Goal: Task Accomplishment & Management: Manage account settings

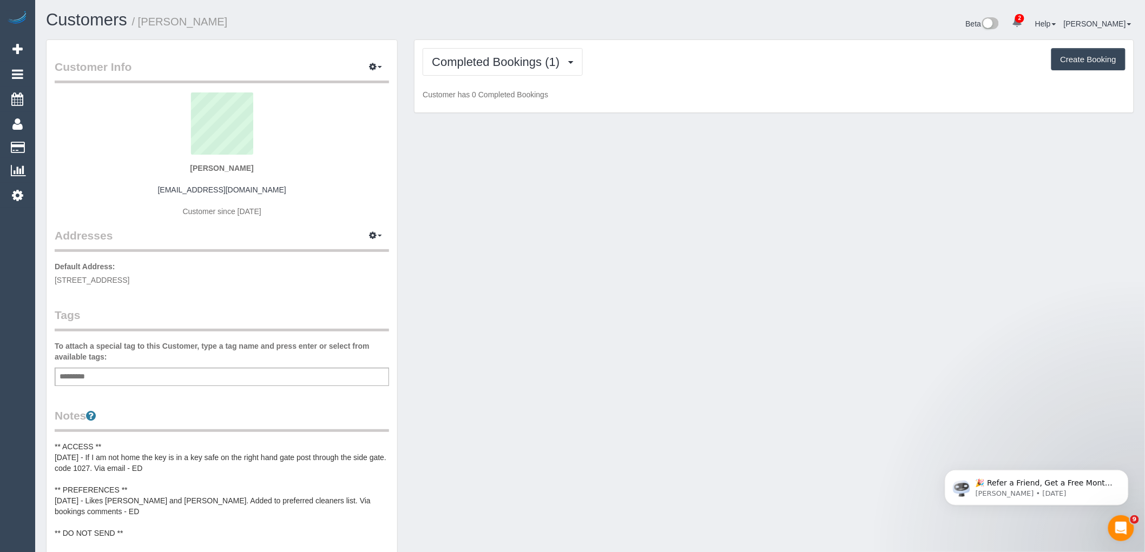
click at [540, 37] on div "Customers / Sheenagh McShane Beta 2 Your Notifications You have 0 alerts × You …" at bounding box center [590, 25] width 1104 height 29
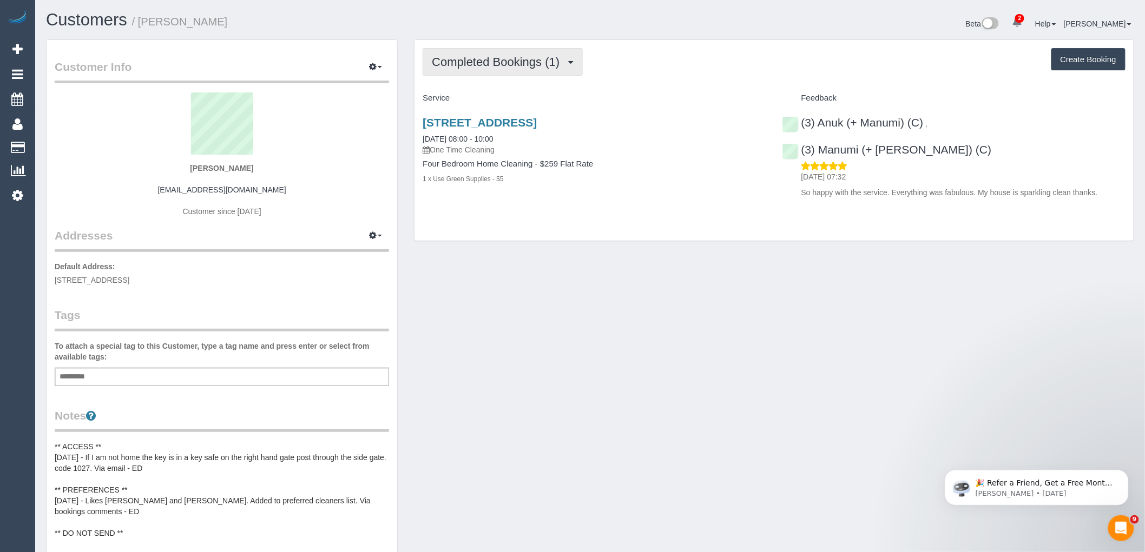
click at [534, 62] on span "Completed Bookings (1)" at bounding box center [498, 62] width 133 height 14
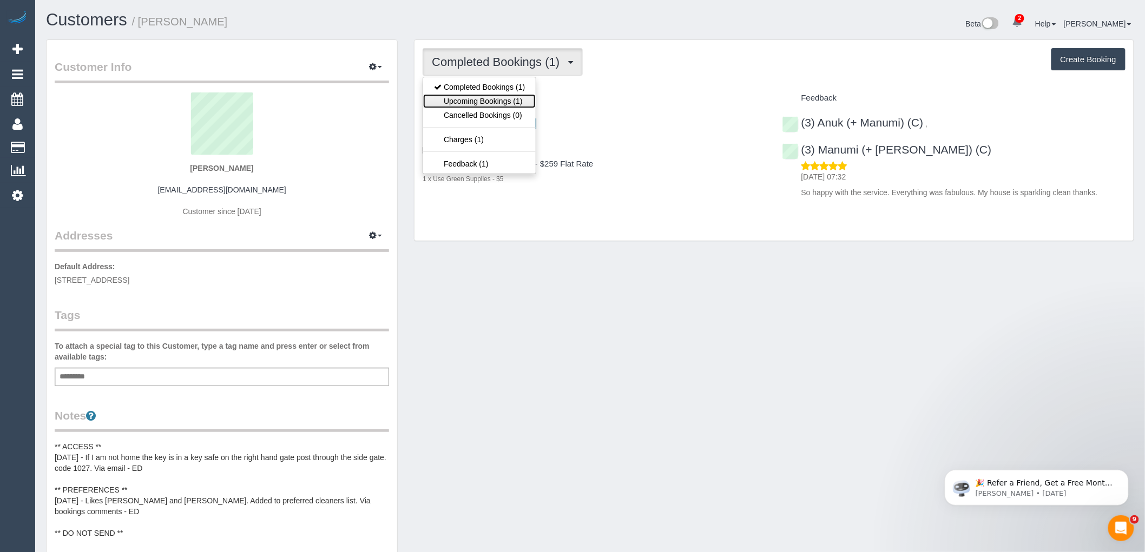
click at [514, 100] on link "Upcoming Bookings (1)" at bounding box center [479, 101] width 113 height 14
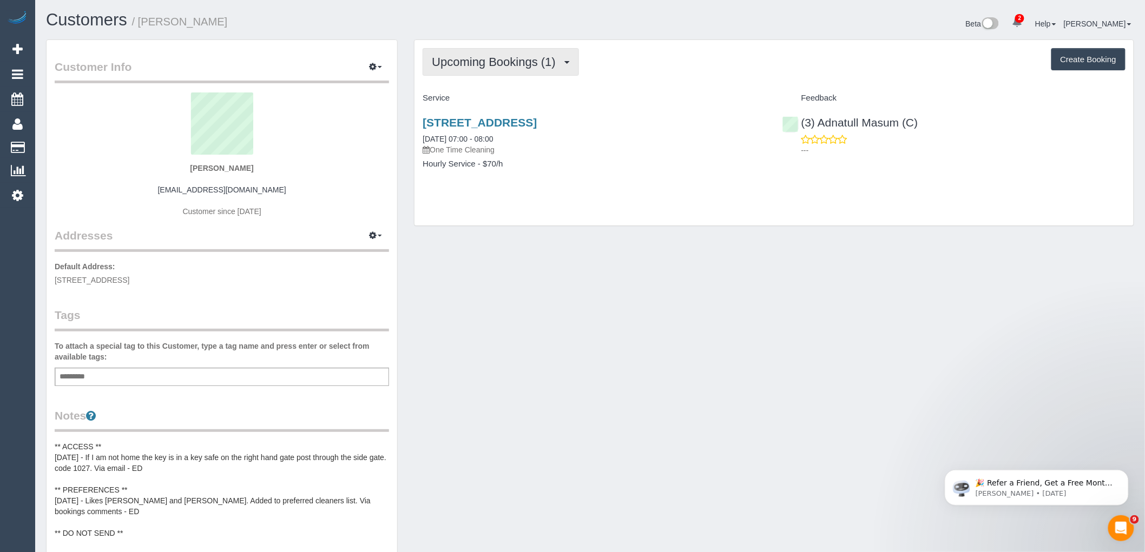
click at [501, 56] on span "Upcoming Bookings (1)" at bounding box center [496, 62] width 129 height 14
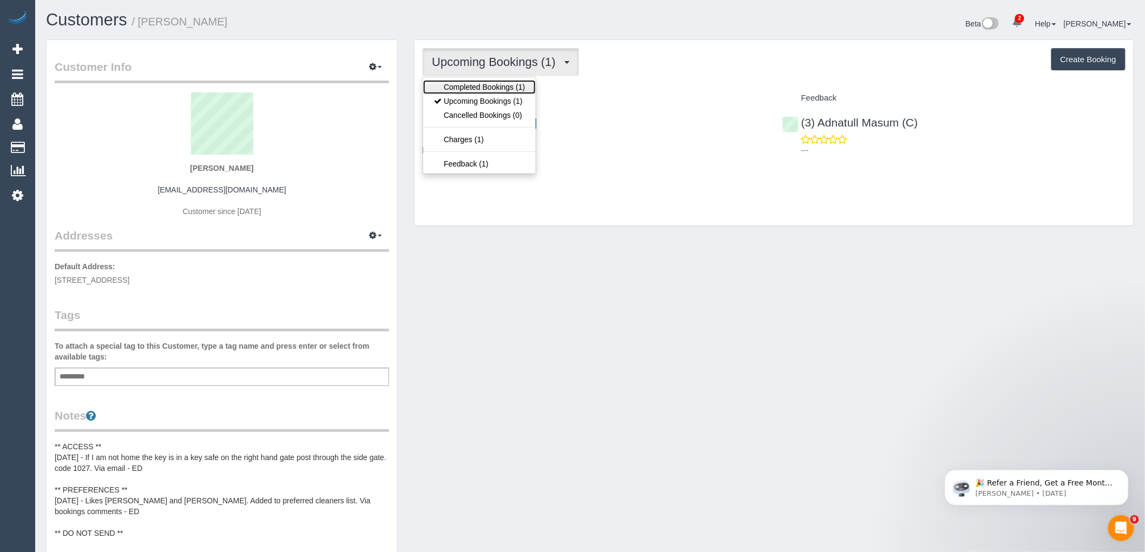
click at [500, 84] on link "Completed Bookings (1)" at bounding box center [479, 87] width 113 height 14
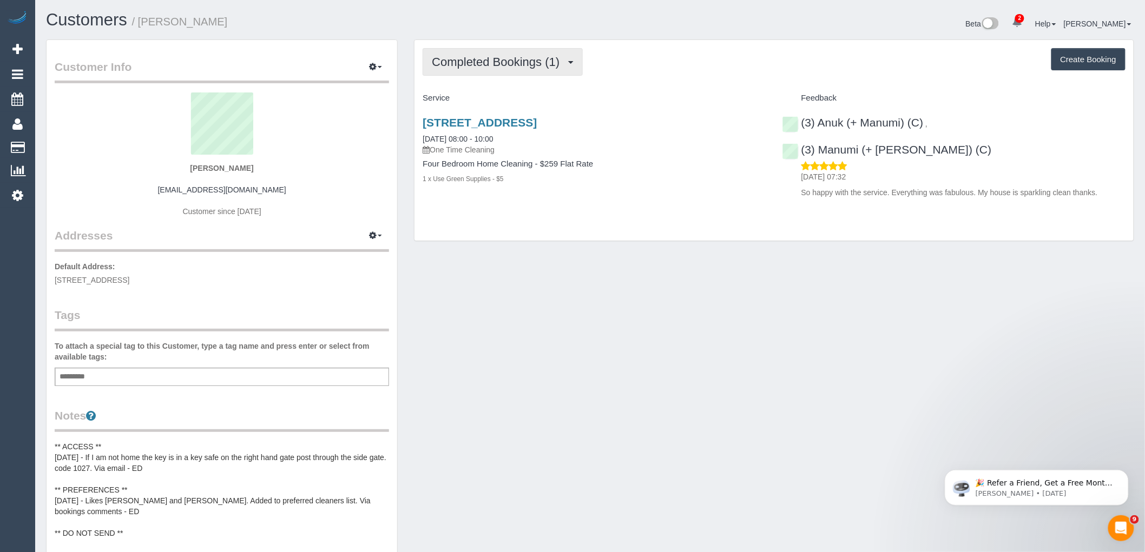
click at [524, 69] on button "Completed Bookings (1)" at bounding box center [503, 62] width 160 height 28
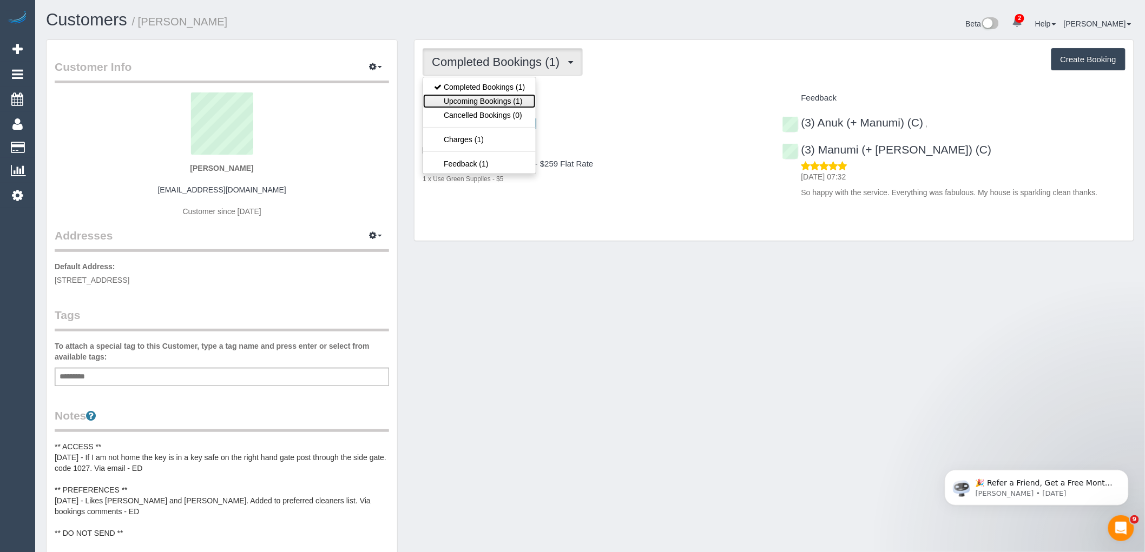
click at [504, 100] on link "Upcoming Bookings (1)" at bounding box center [479, 101] width 113 height 14
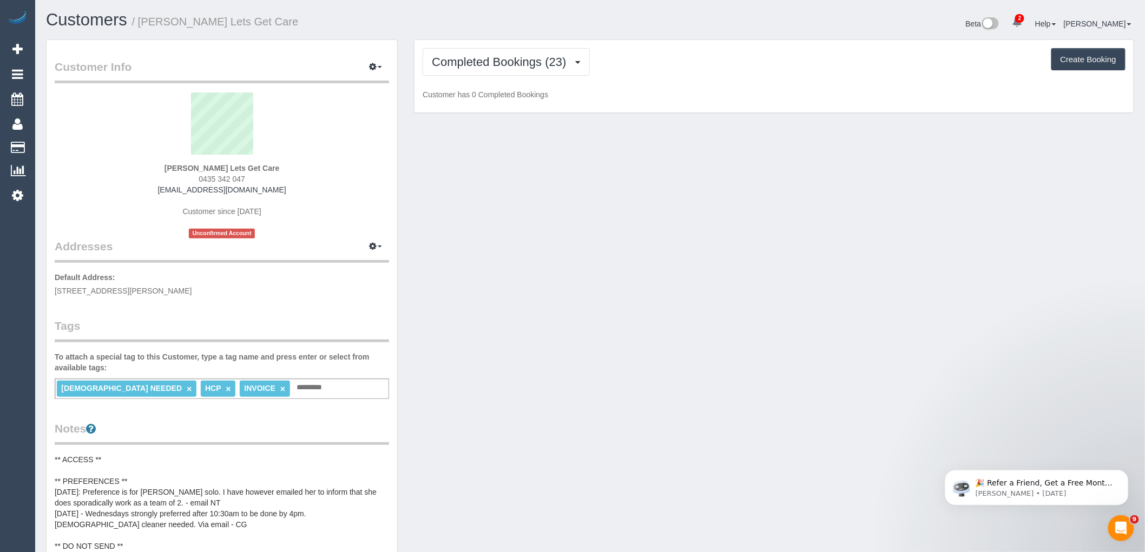
click at [507, 38] on div "Customers / [PERSON_NAME] Lets Get Care Beta 2 Your Notifications You have 0 al…" at bounding box center [590, 25] width 1104 height 29
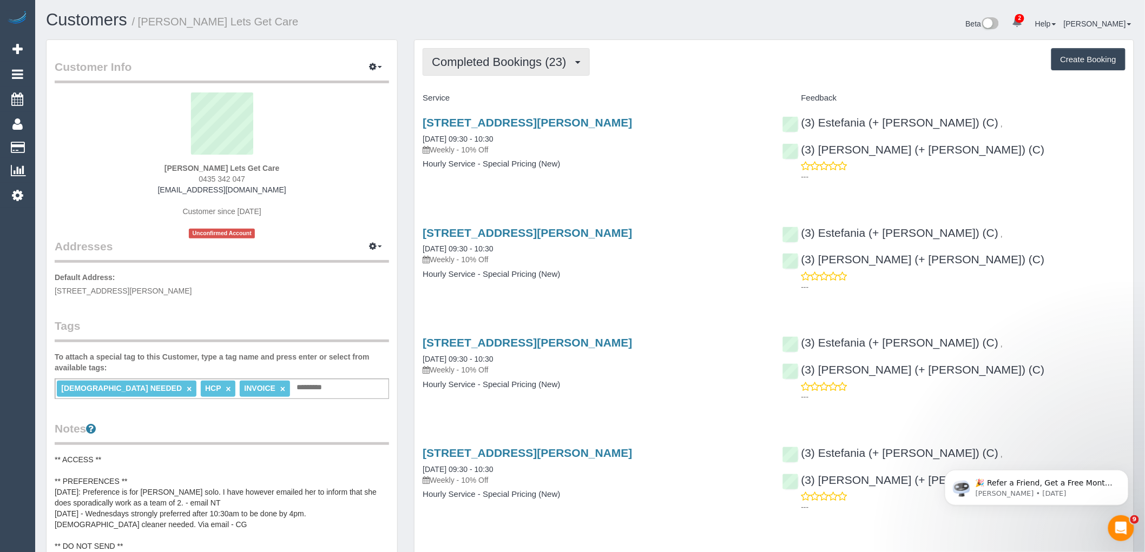
click at [505, 62] on span "Completed Bookings (23)" at bounding box center [502, 62] width 140 height 14
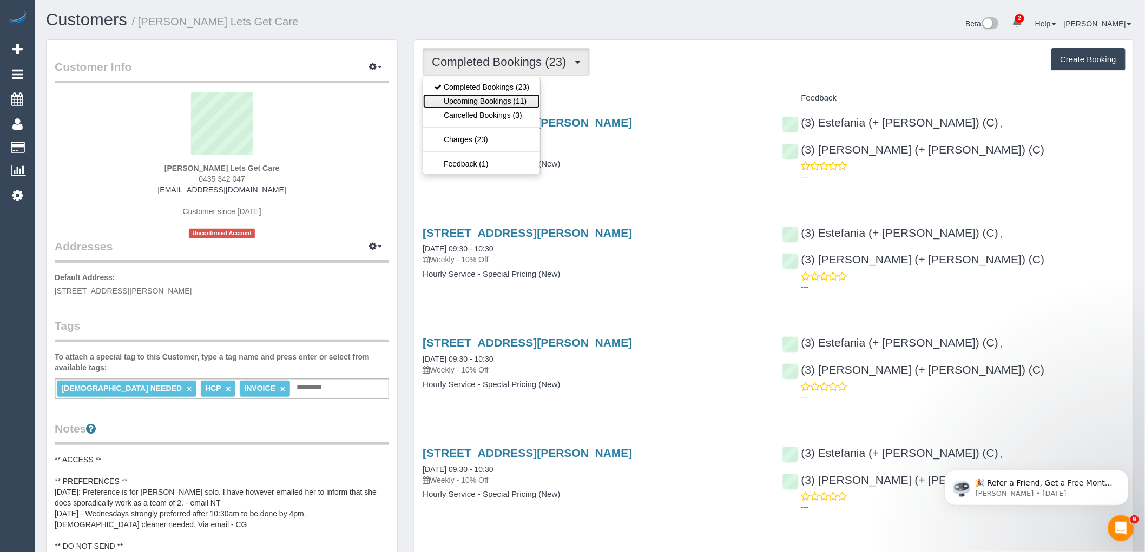
click at [511, 101] on link "Upcoming Bookings (11)" at bounding box center [481, 101] width 117 height 14
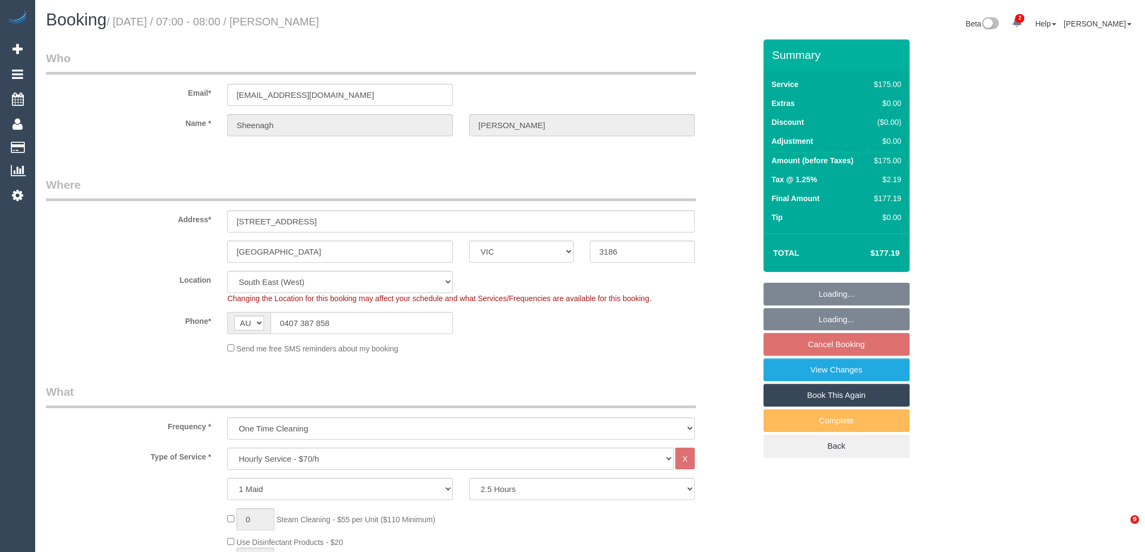
select select "VIC"
select select "150"
select select "number:28"
select select "number:16"
select select "number:19"
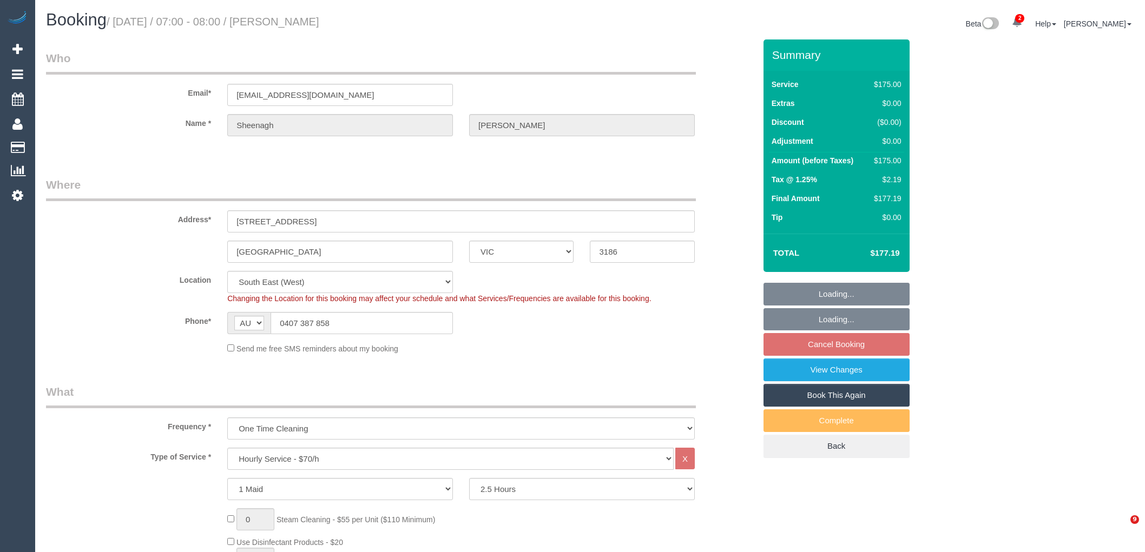
select select "number:36"
select select "number:12"
